Goal: Find specific page/section: Find specific page/section

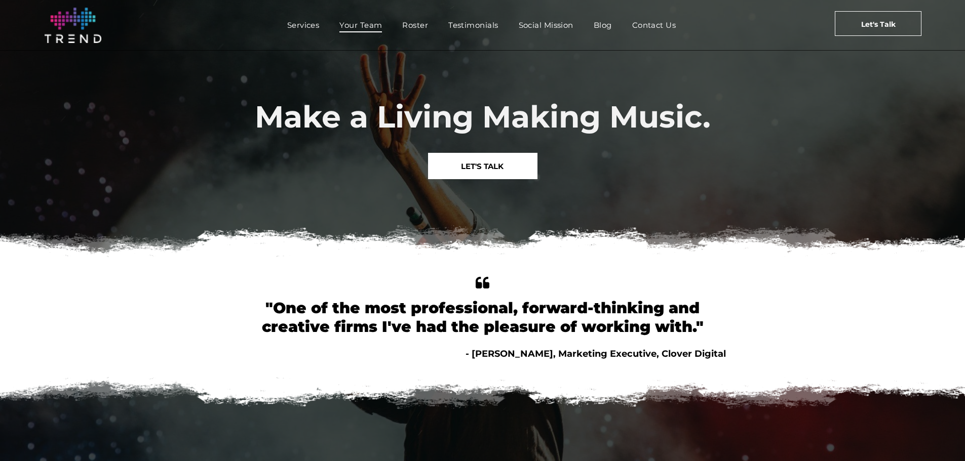
click at [367, 22] on span "Your Team" at bounding box center [360, 25] width 43 height 15
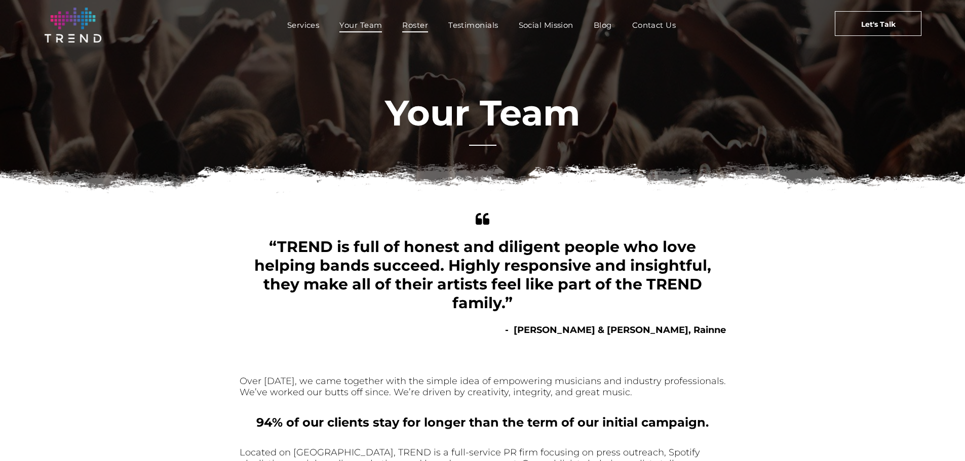
click at [413, 22] on span "Roster" at bounding box center [415, 25] width 26 height 15
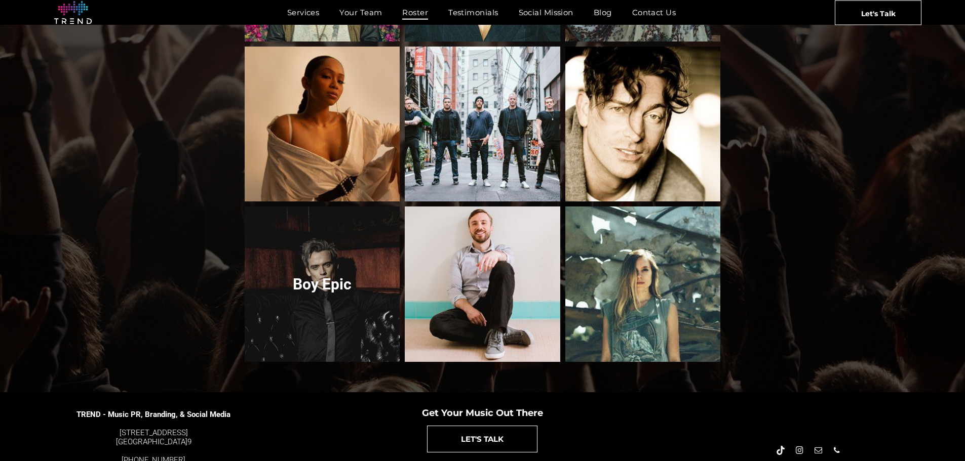
scroll to position [1013, 0]
